Goal: Task Accomplishment & Management: Manage account settings

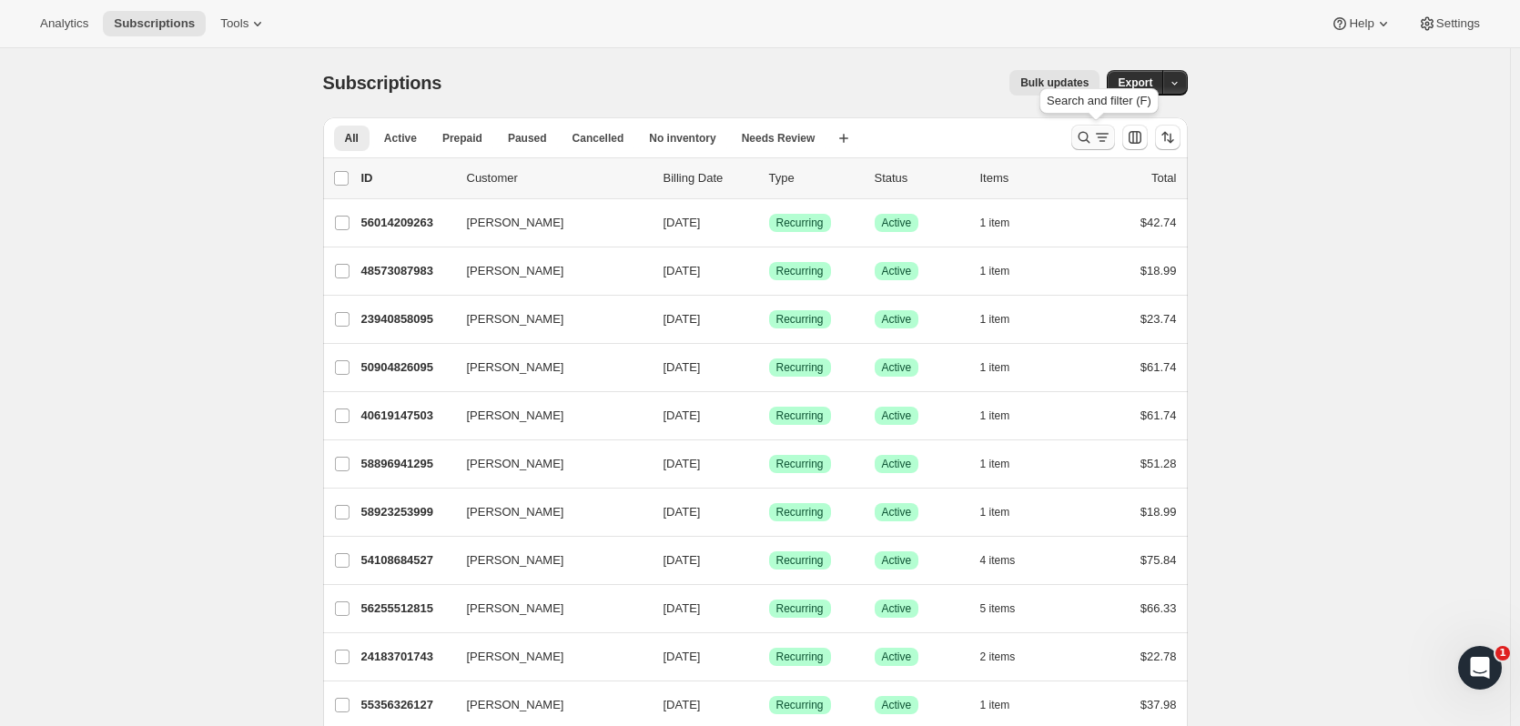
click at [1102, 133] on icon "Search and filter results" at bounding box center [1102, 137] width 18 height 18
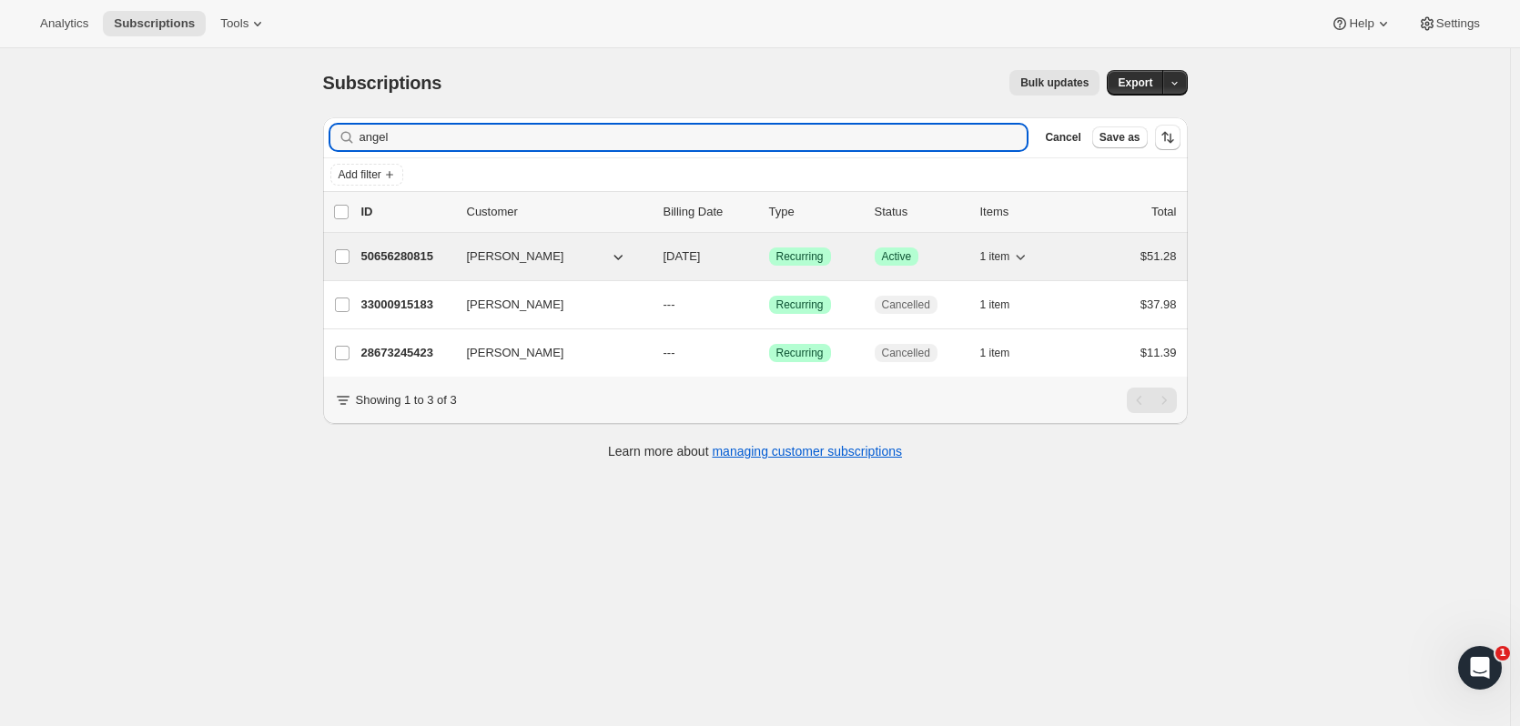
type input "angel"
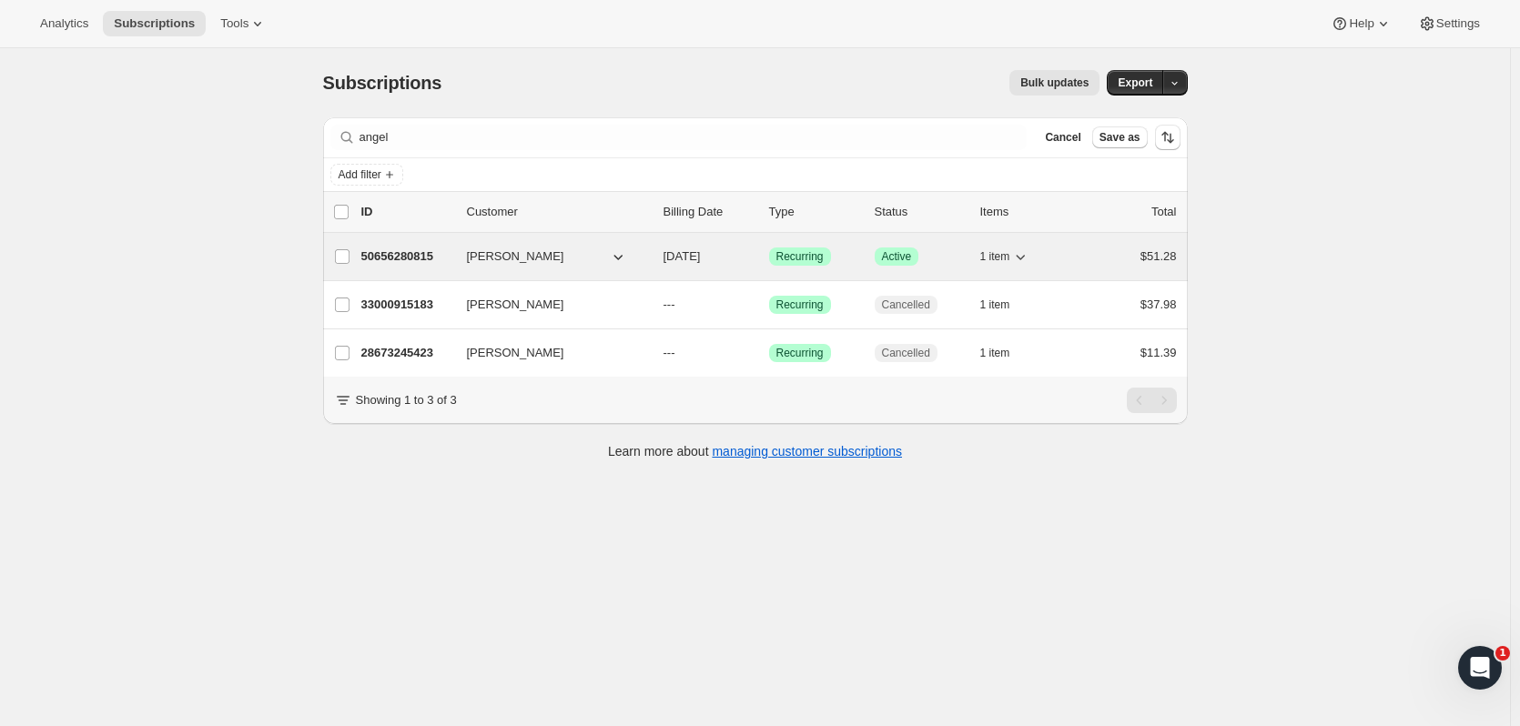
click at [466, 266] on div "50656280815 [PERSON_NAME] [DATE] Success Recurring Success Active 1 item $51.28" at bounding box center [769, 256] width 816 height 25
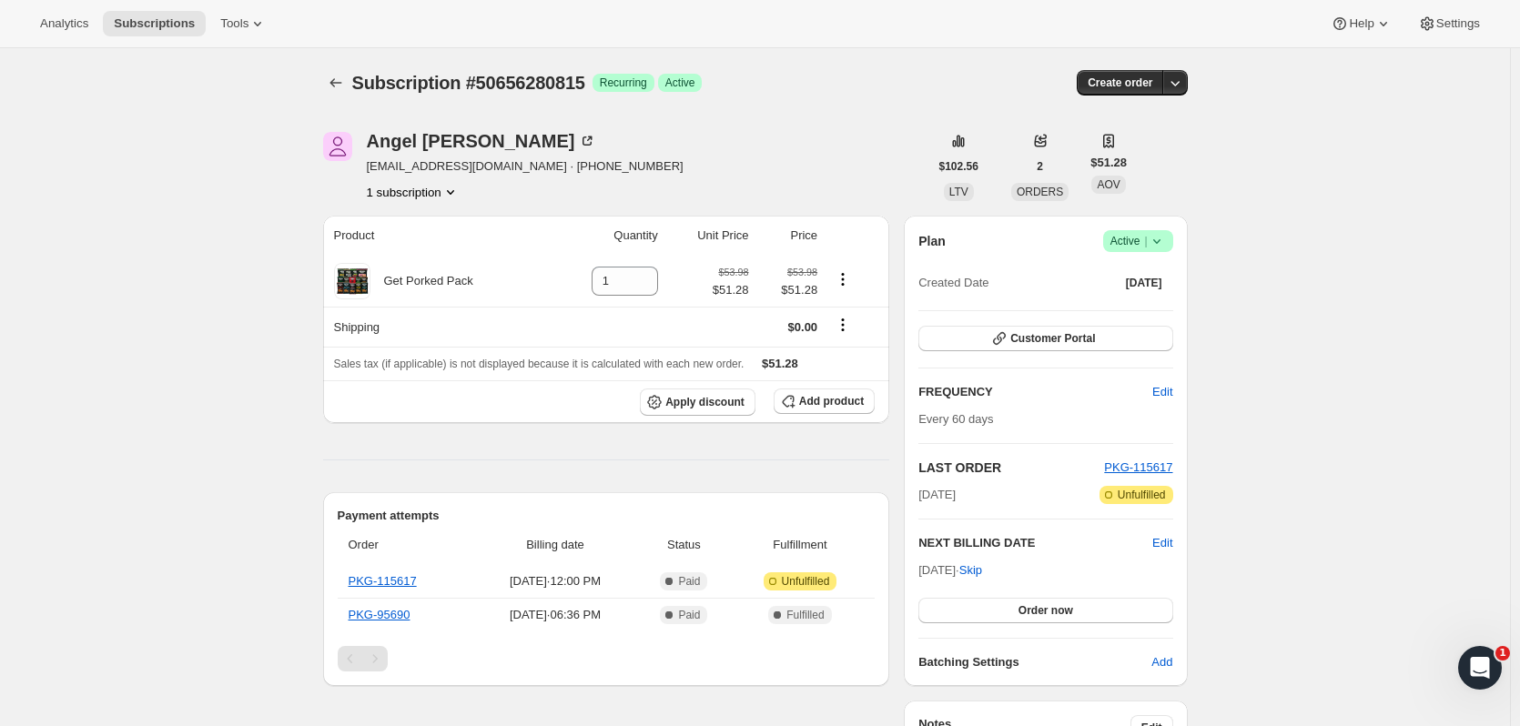
click at [1152, 238] on icon at bounding box center [1157, 241] width 18 height 18
click at [1304, 230] on div "Subscription #50656280815. This page is ready Subscription #50656280815 Success…" at bounding box center [755, 648] width 1510 height 1200
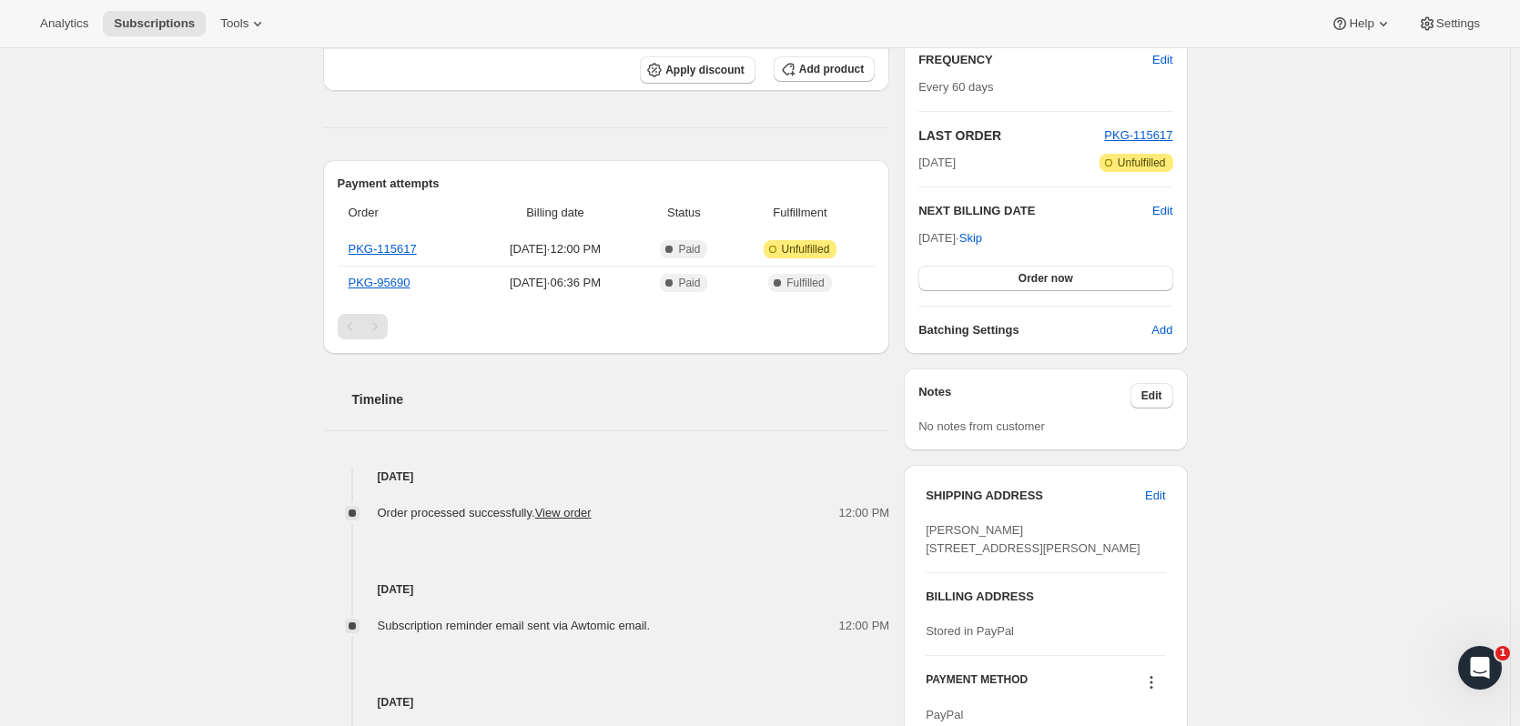
scroll to position [364, 0]
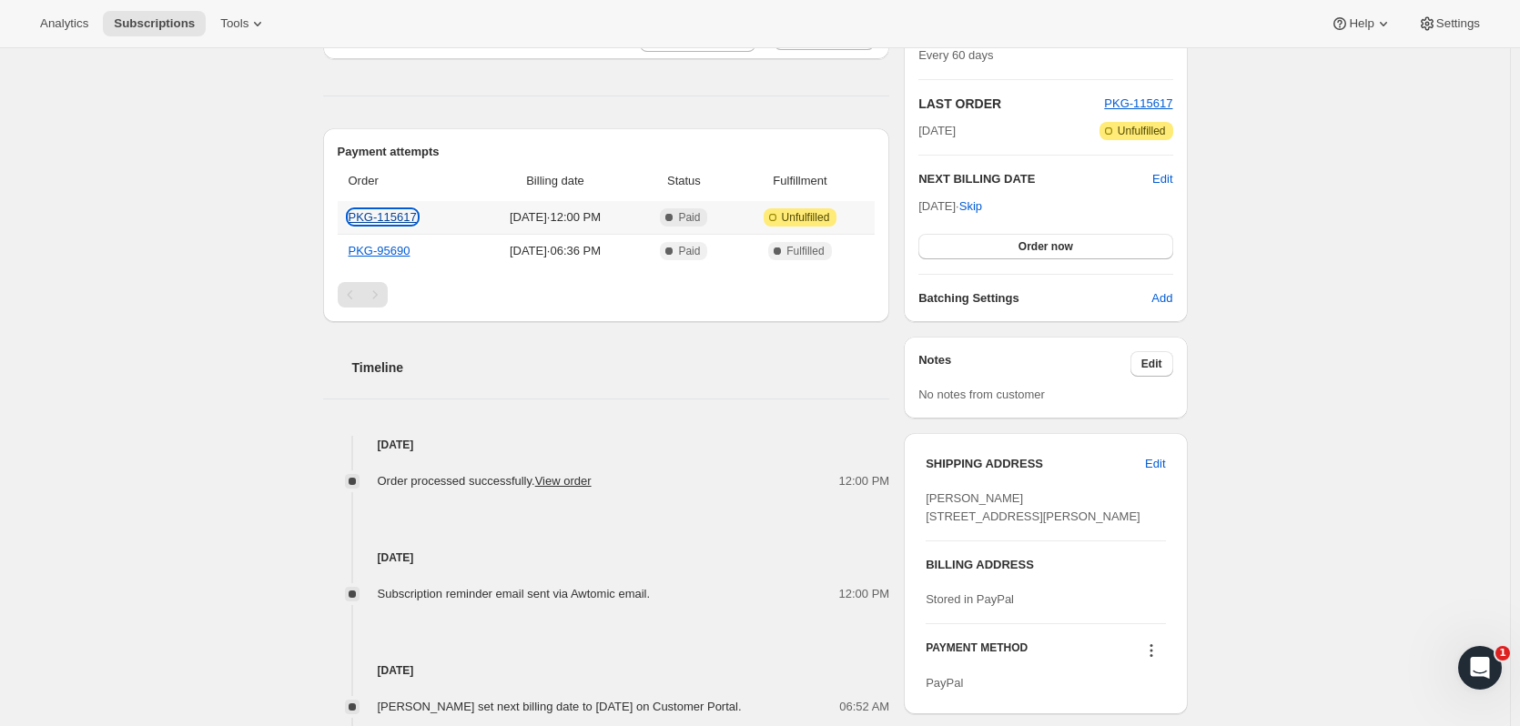
click at [408, 218] on link "PKG-115617" at bounding box center [383, 217] width 68 height 14
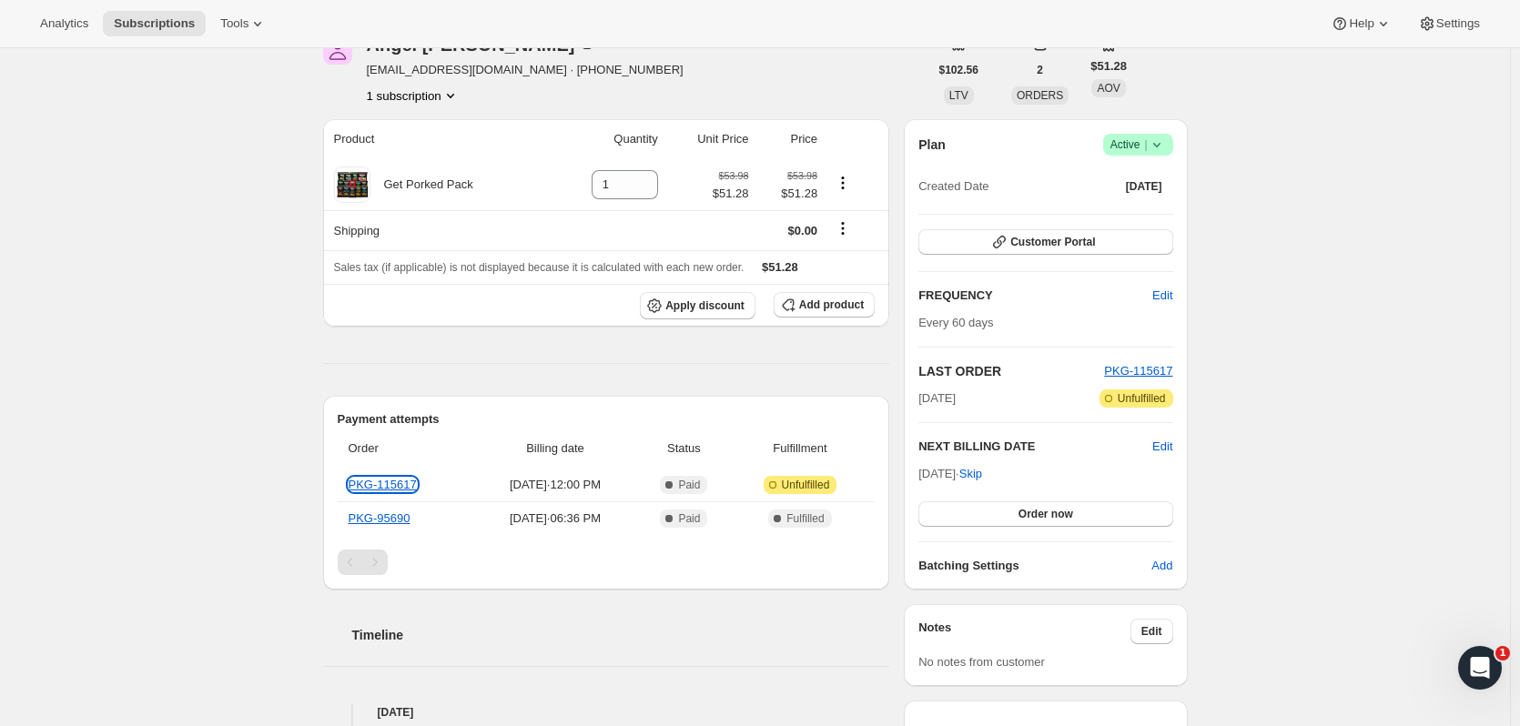
scroll to position [91, 0]
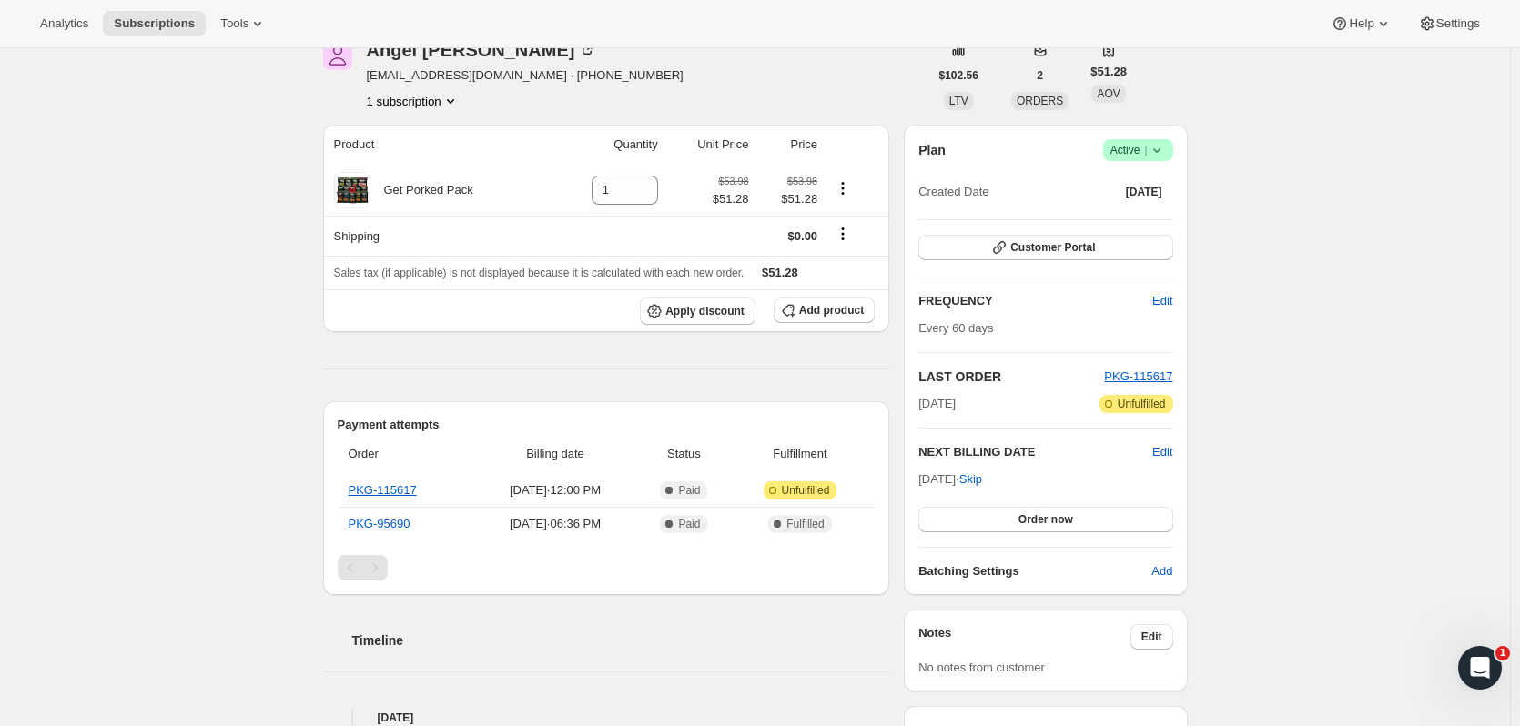
click at [1166, 157] on icon at bounding box center [1157, 150] width 18 height 18
click at [1159, 218] on span "Cancel subscription" at bounding box center [1143, 217] width 103 height 14
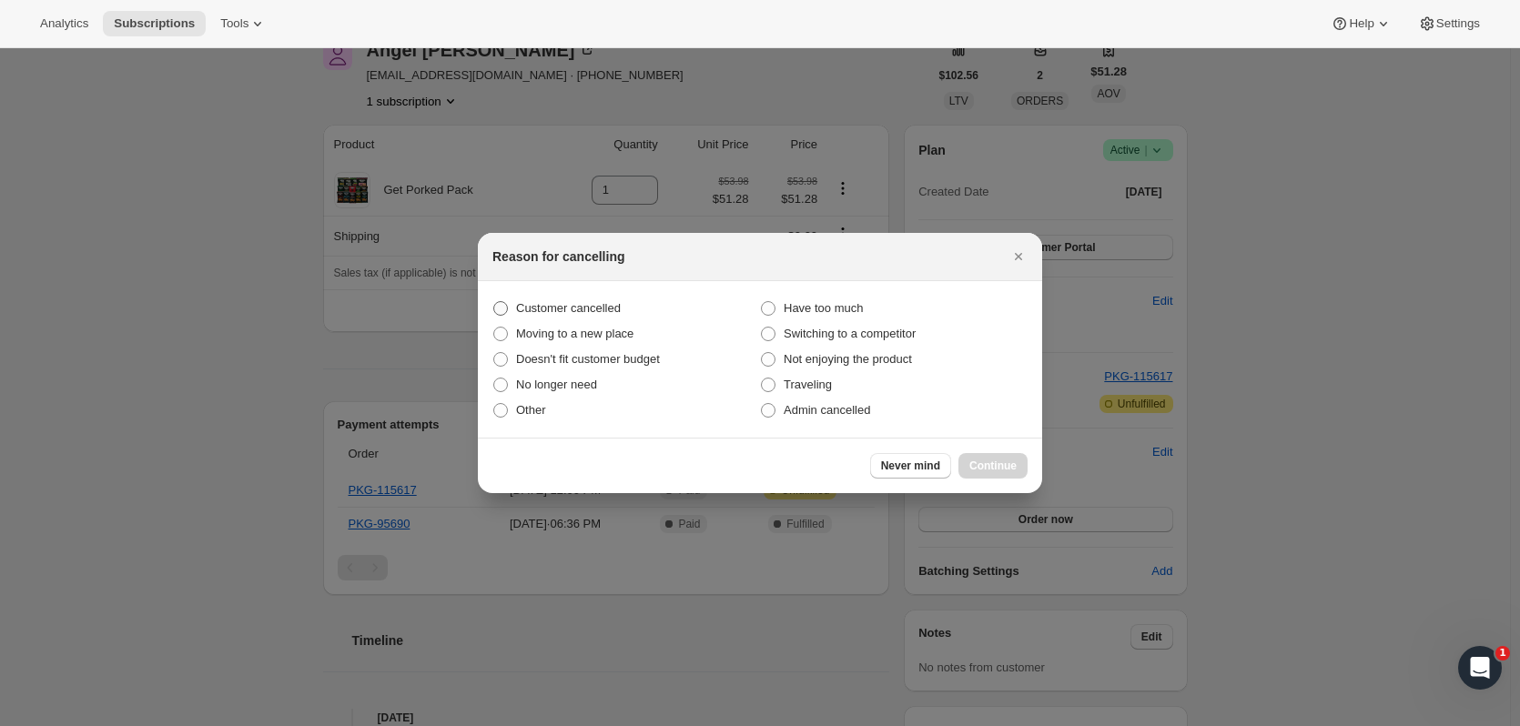
click at [583, 309] on span "Customer cancelled" at bounding box center [568, 308] width 105 height 14
click at [494, 302] on input "Customer cancelled" at bounding box center [493, 301] width 1 height 1
radio input "true"
click at [996, 473] on button "Continue" at bounding box center [993, 465] width 69 height 25
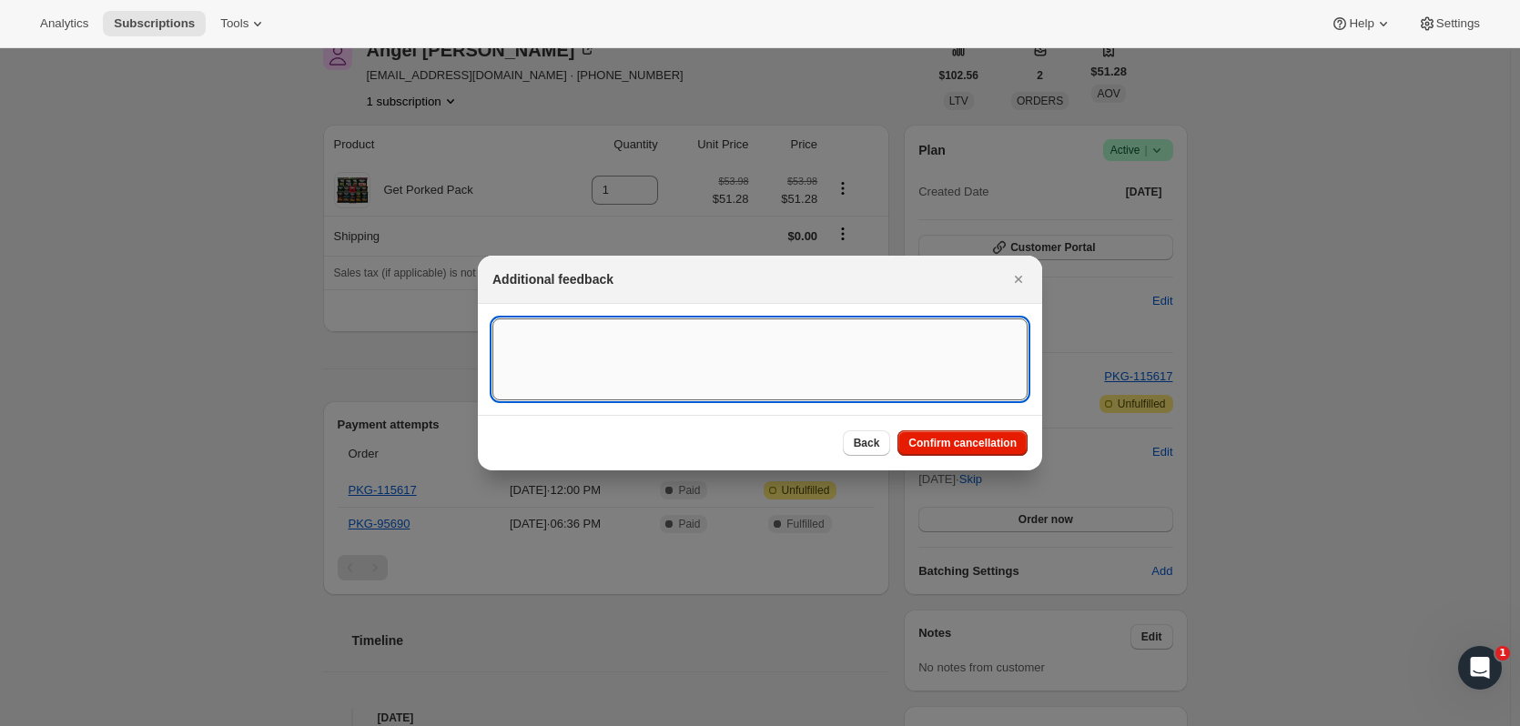
click at [702, 367] on textarea ":rbv:" at bounding box center [759, 360] width 535 height 82
type textarea "Too much"
click at [959, 445] on span "Confirm cancellation" at bounding box center [962, 443] width 108 height 15
